Goal: Task Accomplishment & Management: Manage account settings

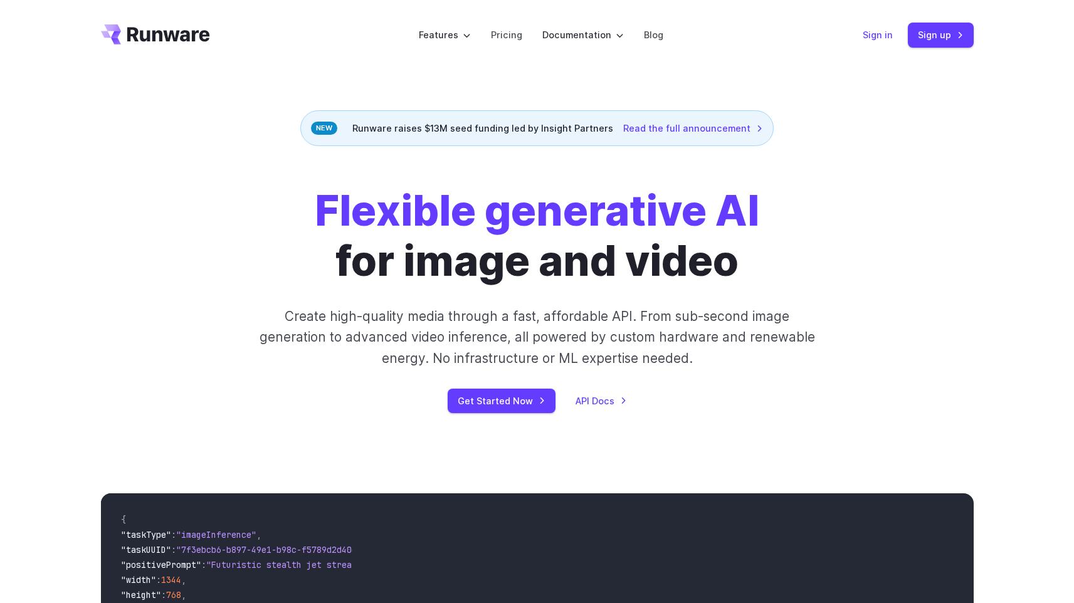
click at [881, 33] on link "Sign in" at bounding box center [877, 35] width 30 height 14
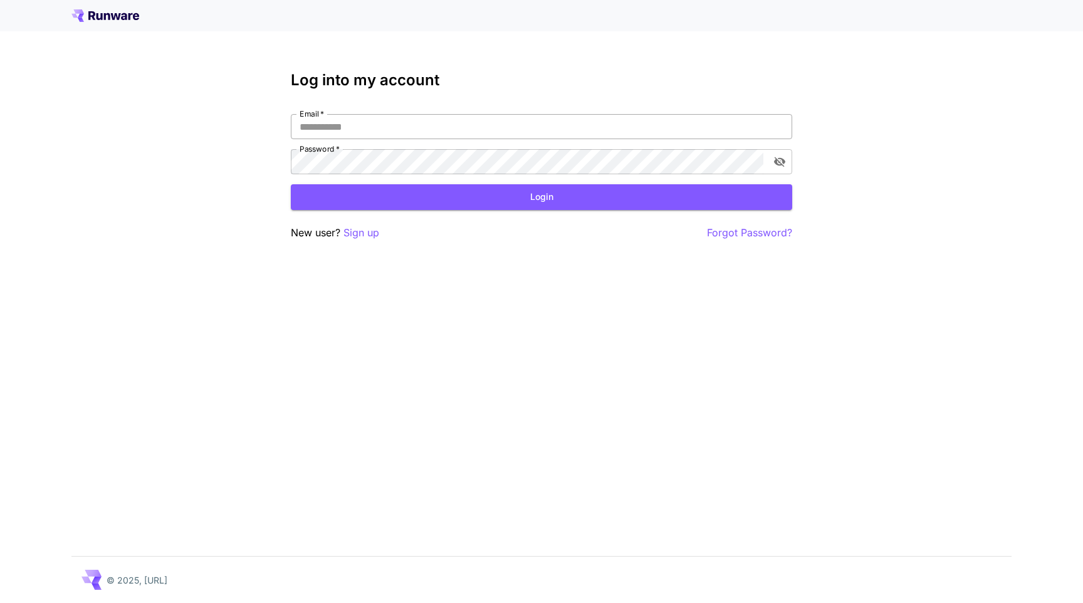
click at [440, 128] on input "Email   *" at bounding box center [541, 126] width 501 height 25
type input "**********"
click button "Login" at bounding box center [541, 197] width 501 height 26
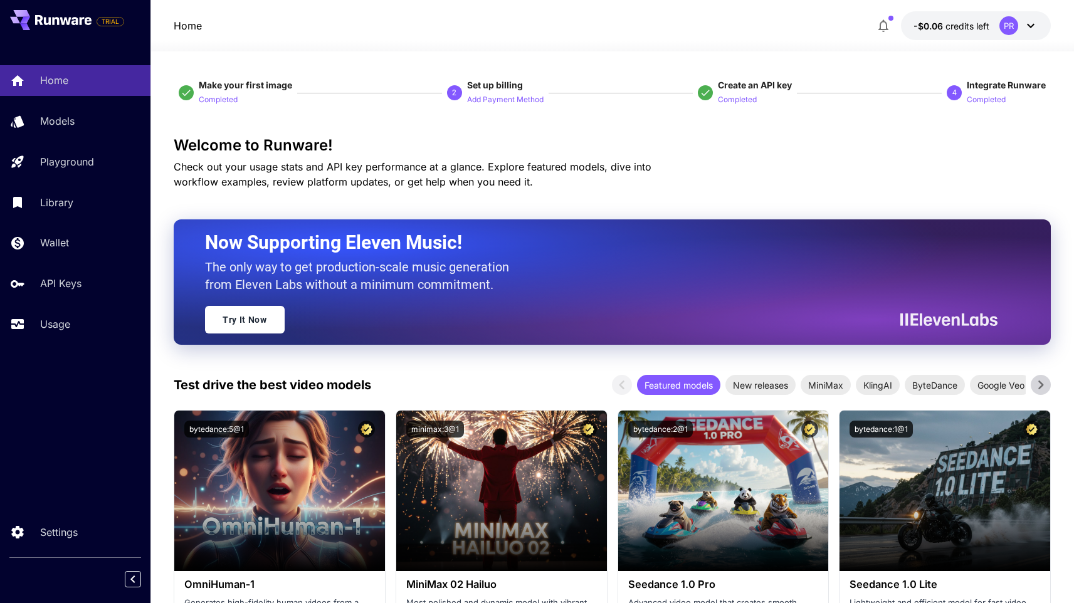
click at [66, 27] on button at bounding box center [50, 20] width 81 height 20
click at [108, 26] on span "TRIAL" at bounding box center [111, 21] width 28 height 15
click at [59, 248] on p "Wallet" at bounding box center [57, 242] width 29 height 15
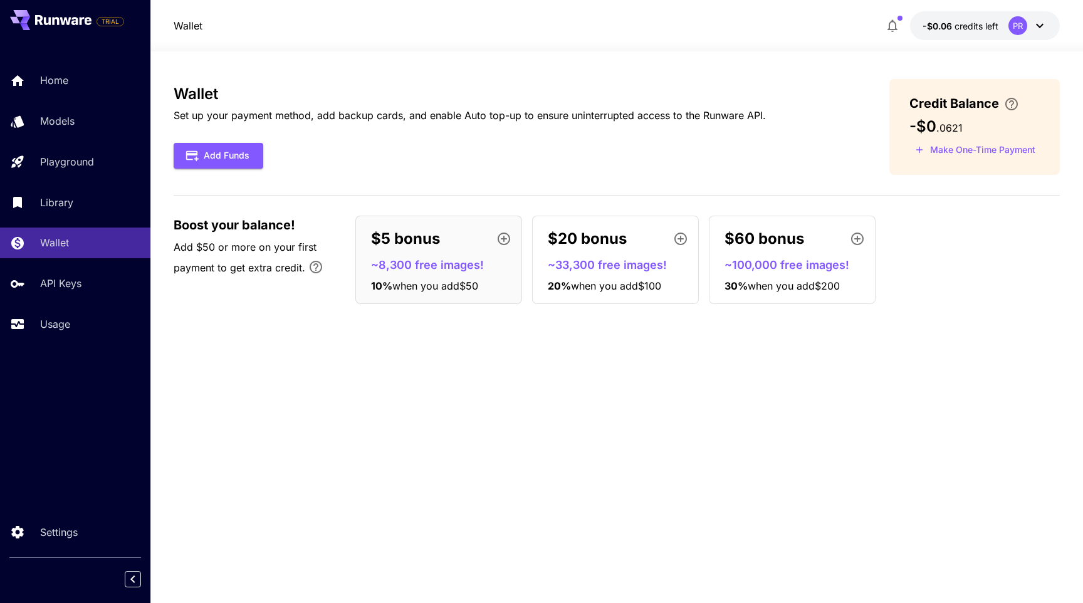
click at [497, 170] on div "Wallet Set up your payment method, add backup cards, and enable Auto top-up to …" at bounding box center [617, 127] width 886 height 96
click at [393, 370] on div "Wallet Set up your payment method, add backup cards, and enable Auto top-up to …" at bounding box center [617, 327] width 886 height 496
click at [408, 381] on div "Wallet Set up your payment method, add backup cards, and enable Auto top-up to …" at bounding box center [617, 327] width 886 height 496
click at [451, 270] on p "~8,300 free images!" at bounding box center [443, 264] width 145 height 17
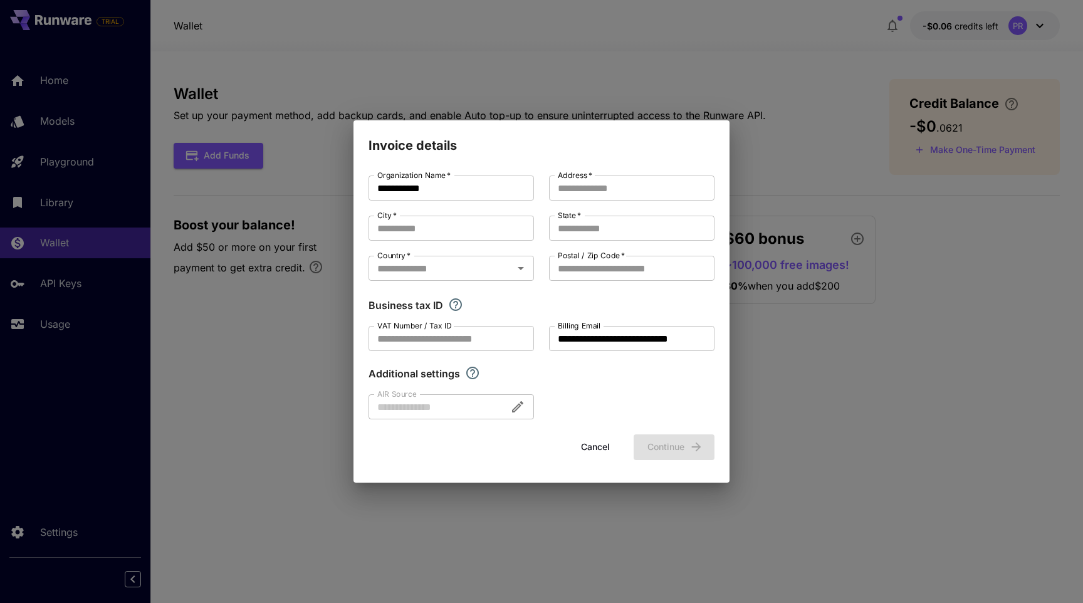
click at [601, 447] on button "Cancel" at bounding box center [595, 447] width 56 height 26
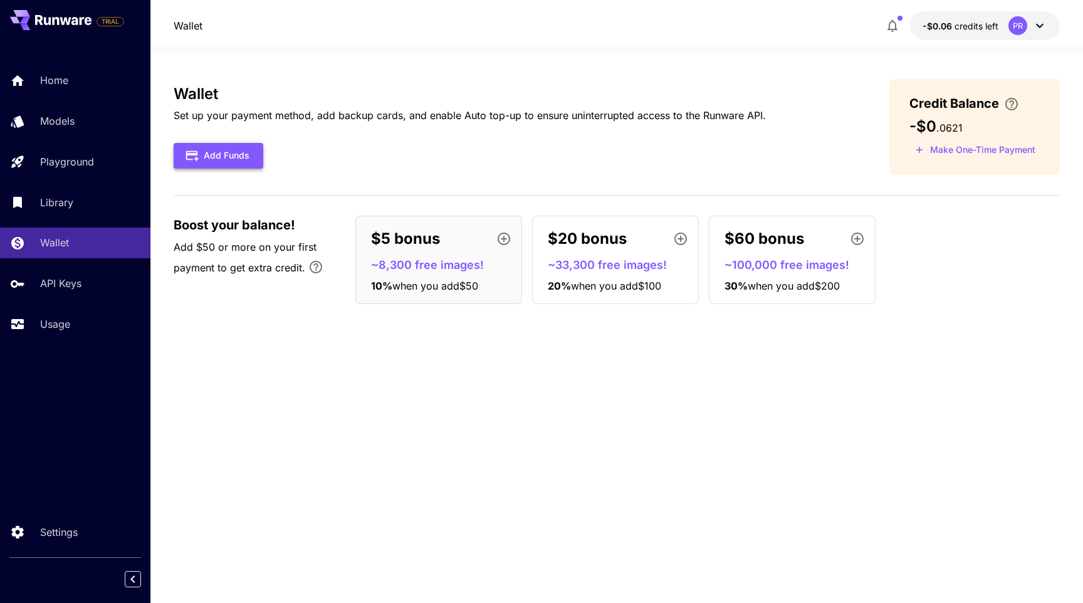
click at [245, 160] on button "Add Funds" at bounding box center [219, 156] width 90 height 26
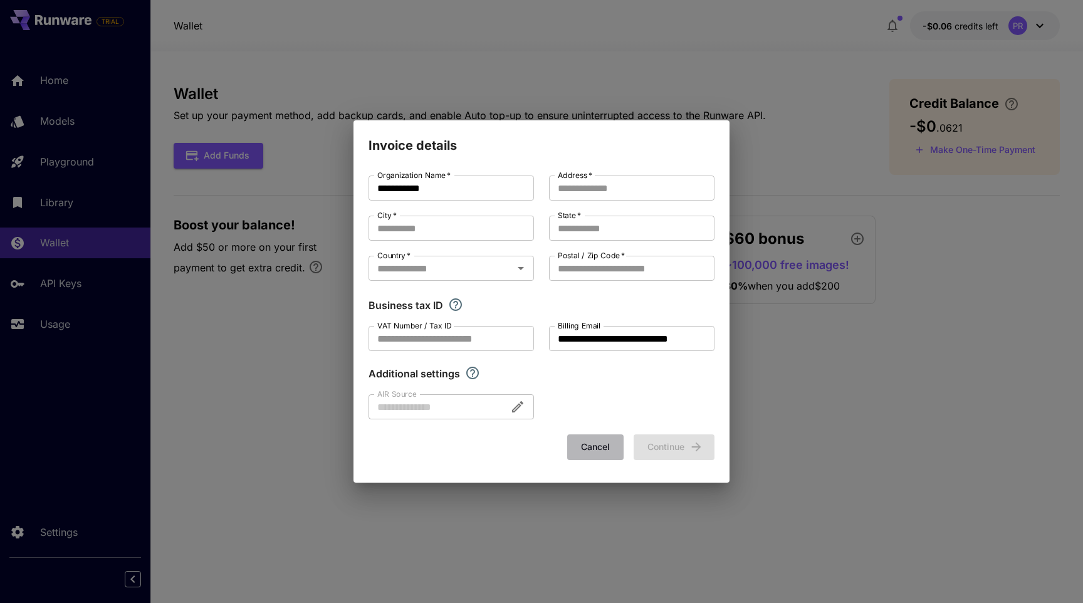
click at [604, 448] on button "Cancel" at bounding box center [595, 447] width 56 height 26
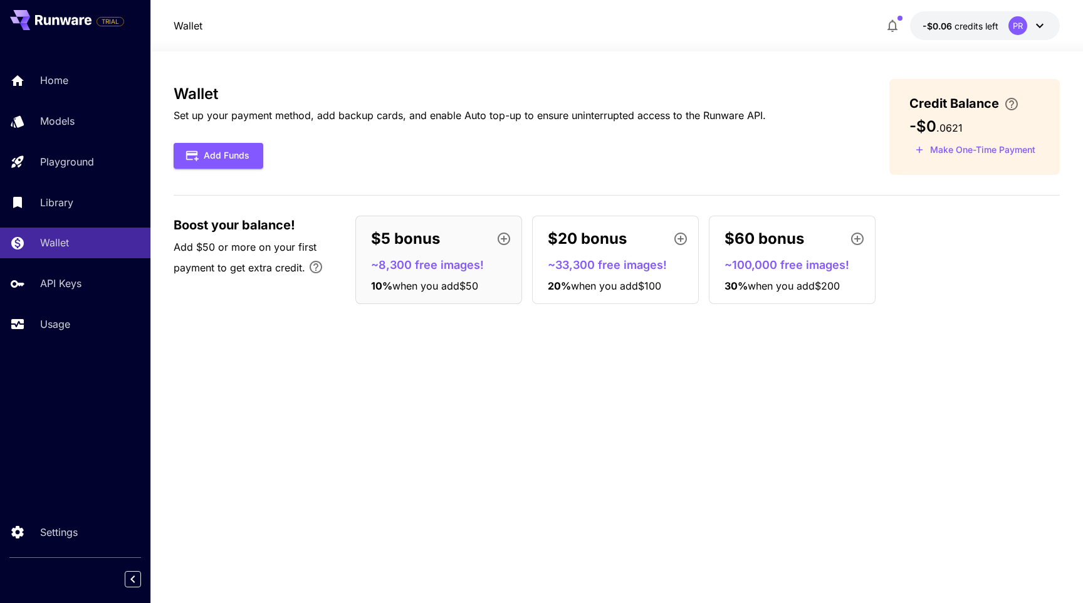
click at [1041, 29] on icon at bounding box center [1039, 25] width 15 height 15
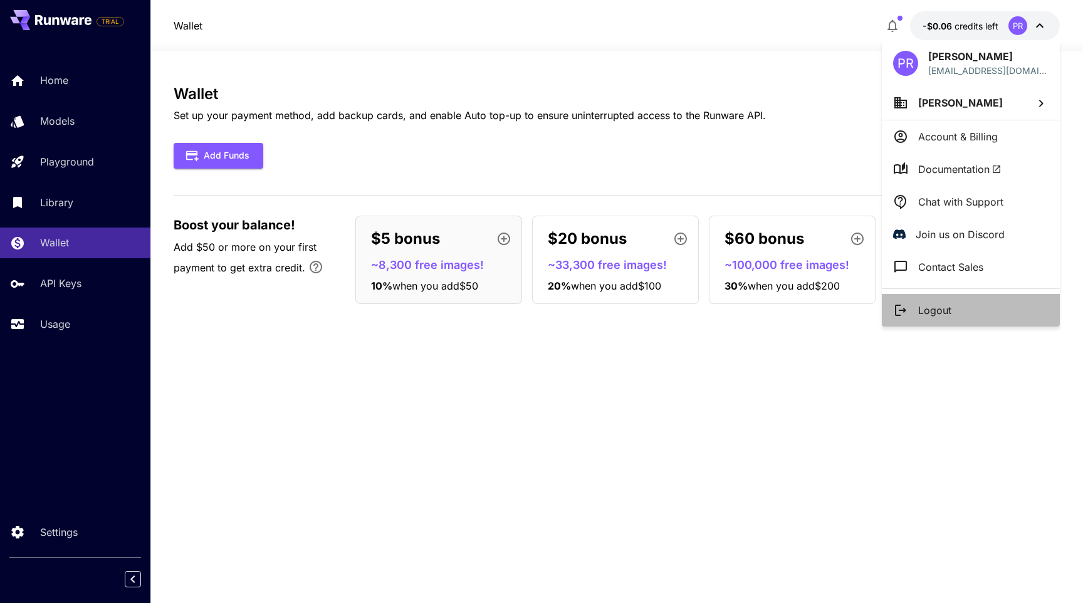
click at [935, 312] on p "Logout" at bounding box center [934, 310] width 33 height 15
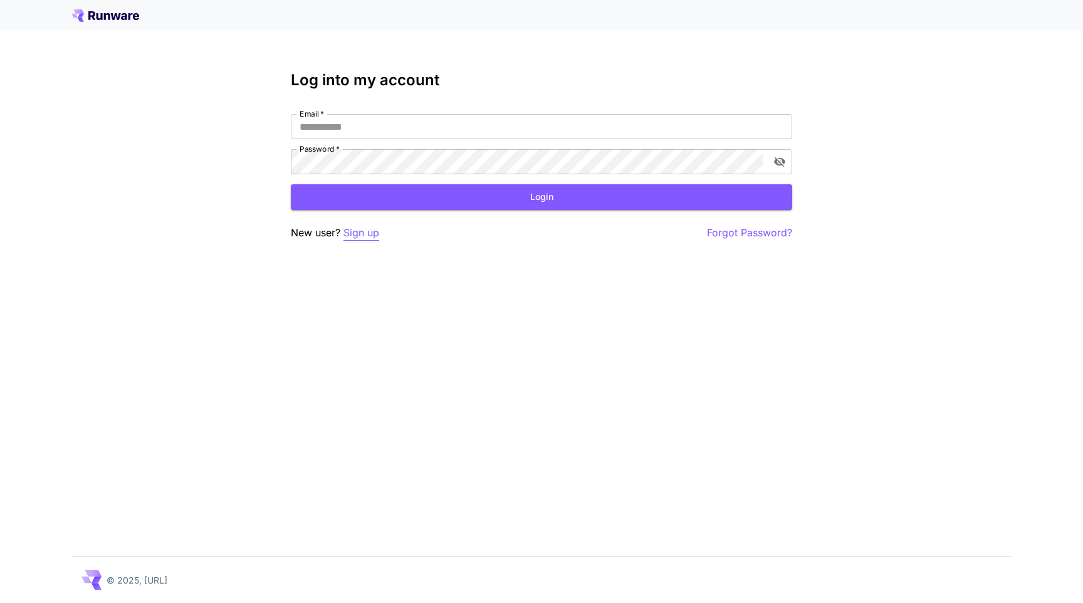
click at [369, 235] on p "Sign up" at bounding box center [361, 233] width 36 height 16
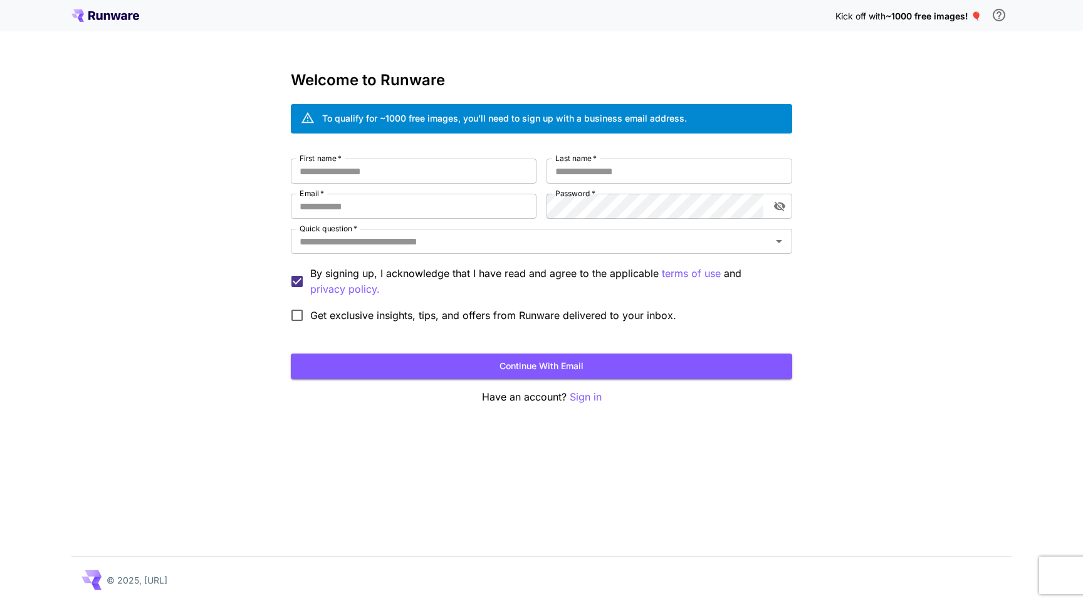
click at [924, 272] on div "Kick off with ~1000 free images! 🎈 Welcome to Runware To qualify for ~1000 free…" at bounding box center [541, 301] width 1083 height 603
click at [113, 18] on icon at bounding box center [116, 16] width 10 height 7
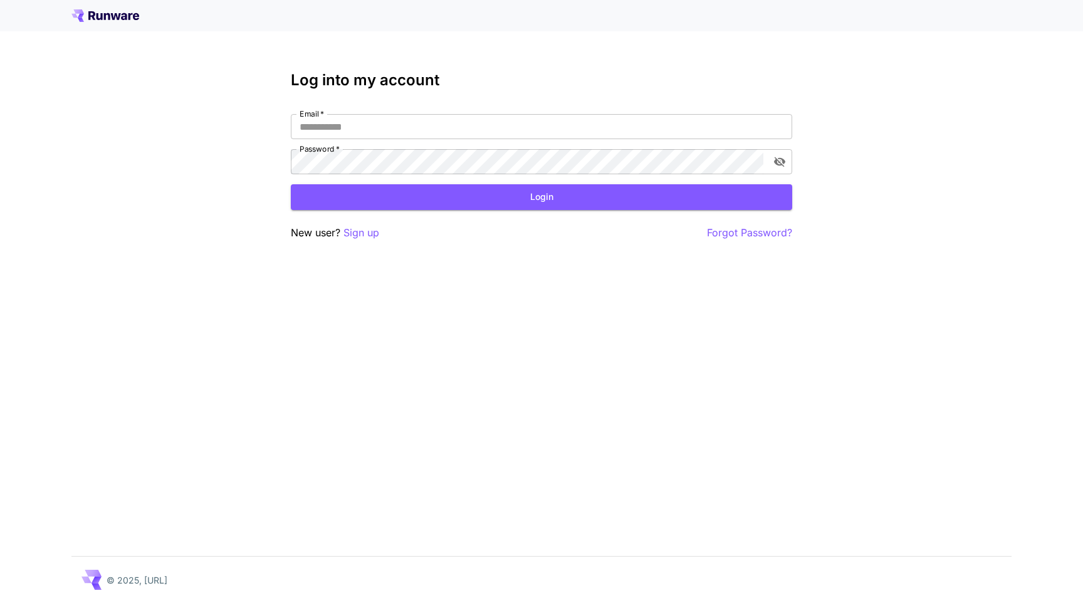
click at [117, 16] on icon at bounding box center [105, 15] width 68 height 13
